Goal: Task Accomplishment & Management: Manage account settings

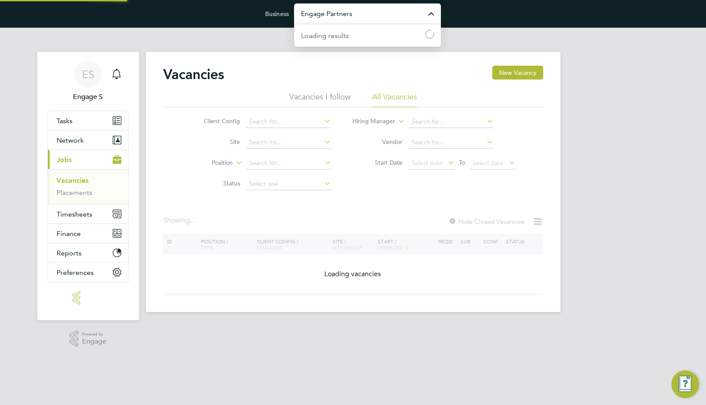
click at [356, 16] on input "Engage Partners" at bounding box center [367, 13] width 147 height 20
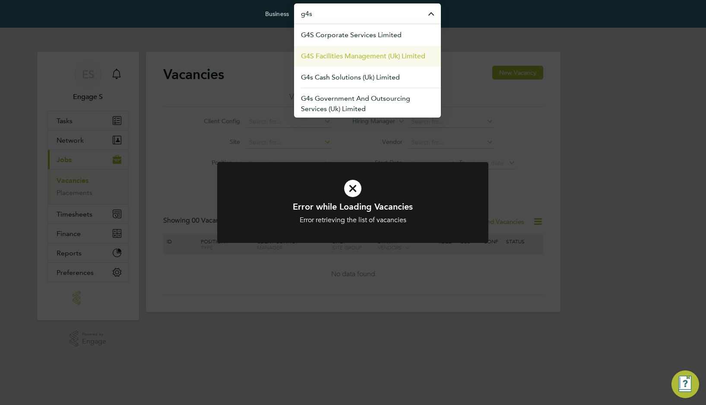
click at [359, 56] on span "G4S Facilities Management (Uk) Limited" at bounding box center [363, 56] width 124 height 10
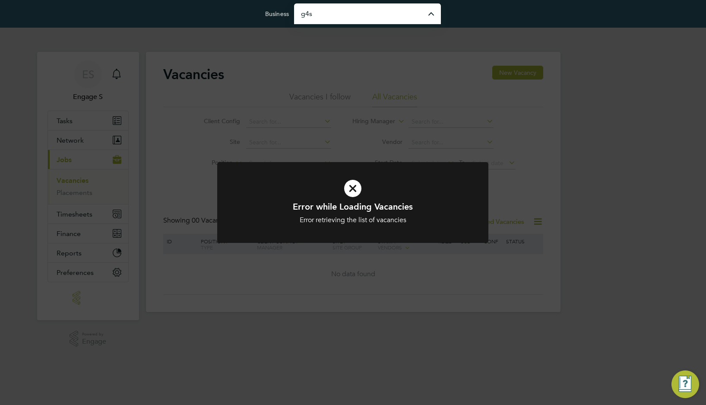
type input "G4S Facilities Management (Uk) Limited"
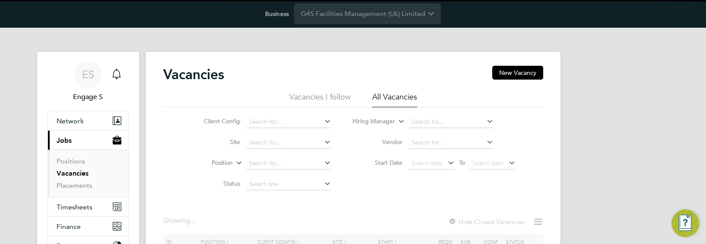
scroll to position [28, 0]
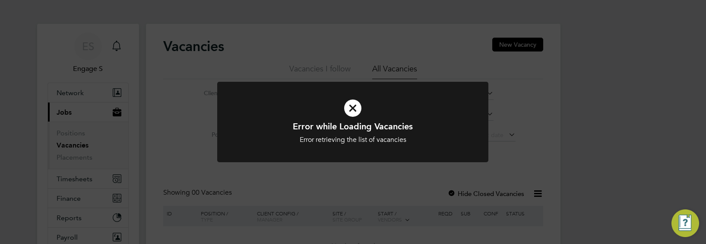
click at [348, 183] on div "Error while Loading Vacancies Error retrieving the list of vacancies Cancel Okay" at bounding box center [353, 122] width 706 height 244
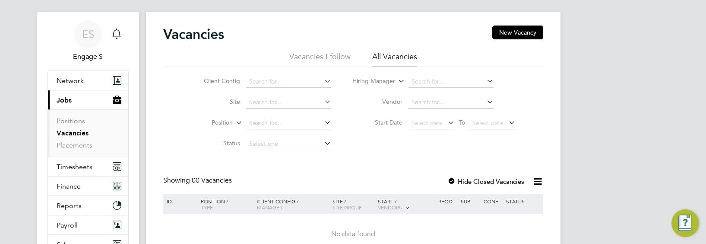
scroll to position [43, 0]
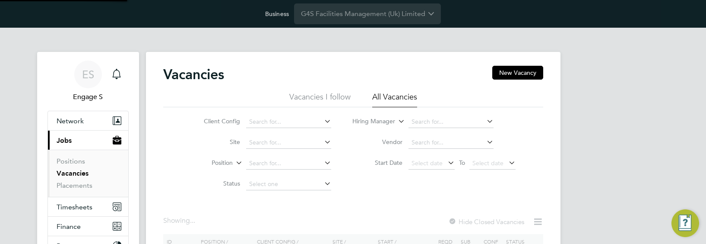
click at [240, 206] on div "Vacancies New Vacancy Vacancies I follow All Vacancies Client Config Site Posit…" at bounding box center [353, 180] width 380 height 229
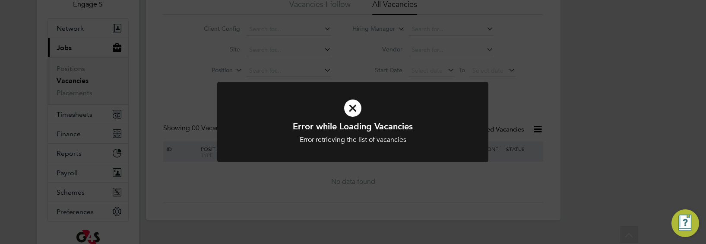
scroll to position [94, 0]
click at [352, 109] on icon at bounding box center [353, 108] width 225 height 34
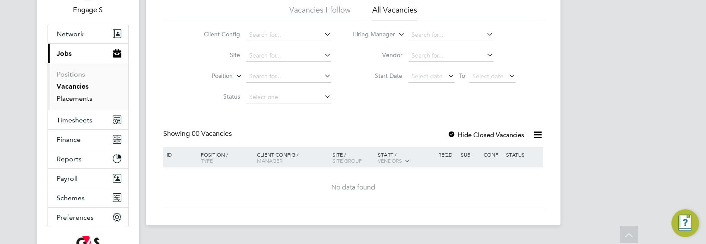
scroll to position [85, 0]
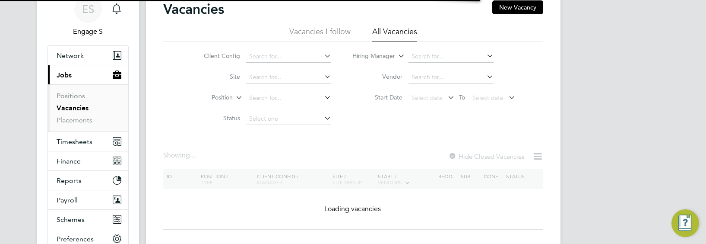
scroll to position [145, 0]
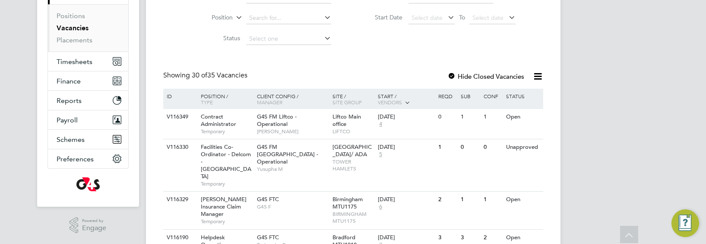
click at [453, 75] on div at bounding box center [451, 77] width 9 height 9
